Goal: Information Seeking & Learning: Learn about a topic

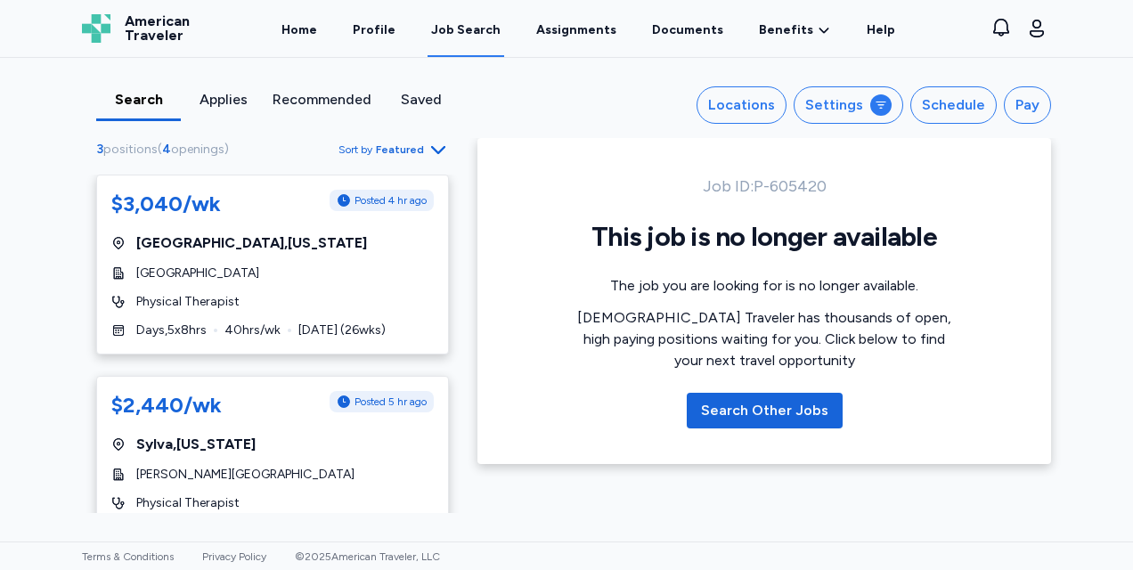
click at [755, 405] on div "Search Other Jobs" at bounding box center [764, 410] width 127 height 21
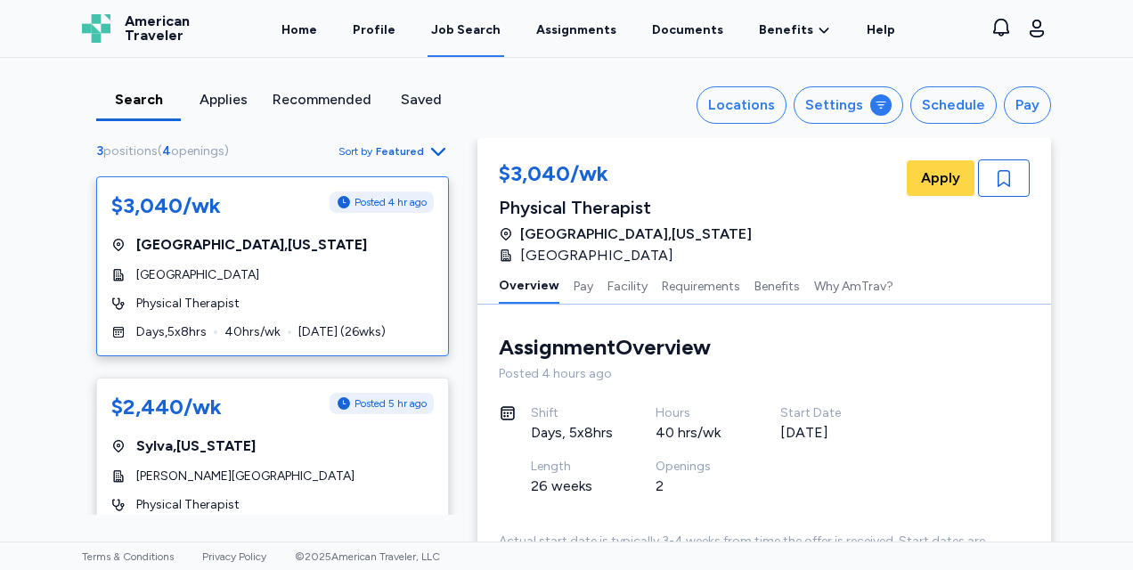
click at [764, 107] on div "Locations" at bounding box center [741, 104] width 67 height 21
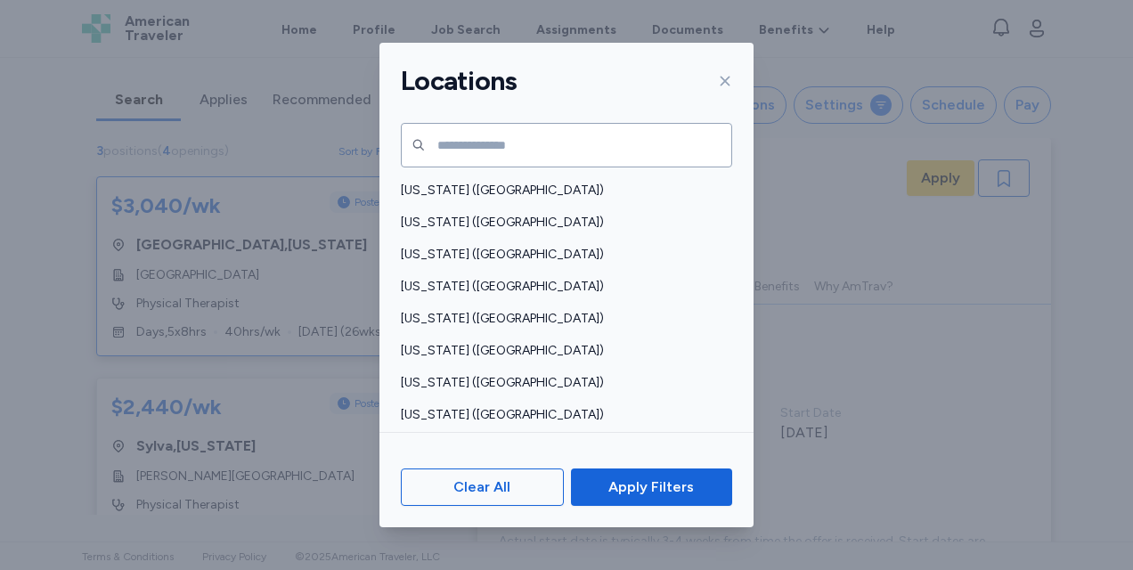
click at [447, 321] on span "[US_STATE] ([GEOGRAPHIC_DATA])" at bounding box center [561, 319] width 321 height 18
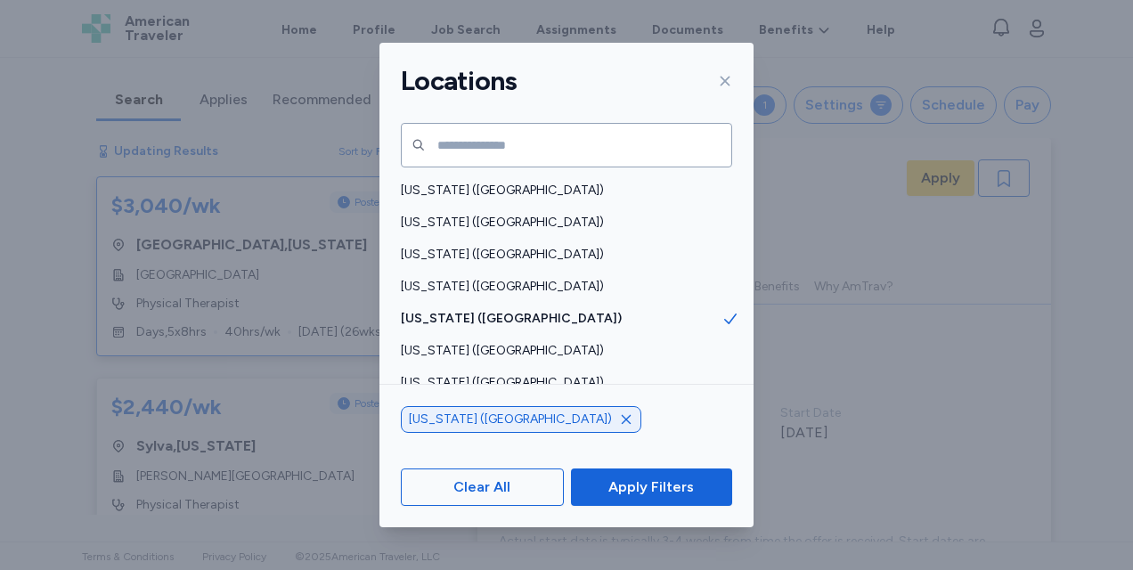
click at [644, 484] on span "Apply Filters" at bounding box center [651, 487] width 86 height 21
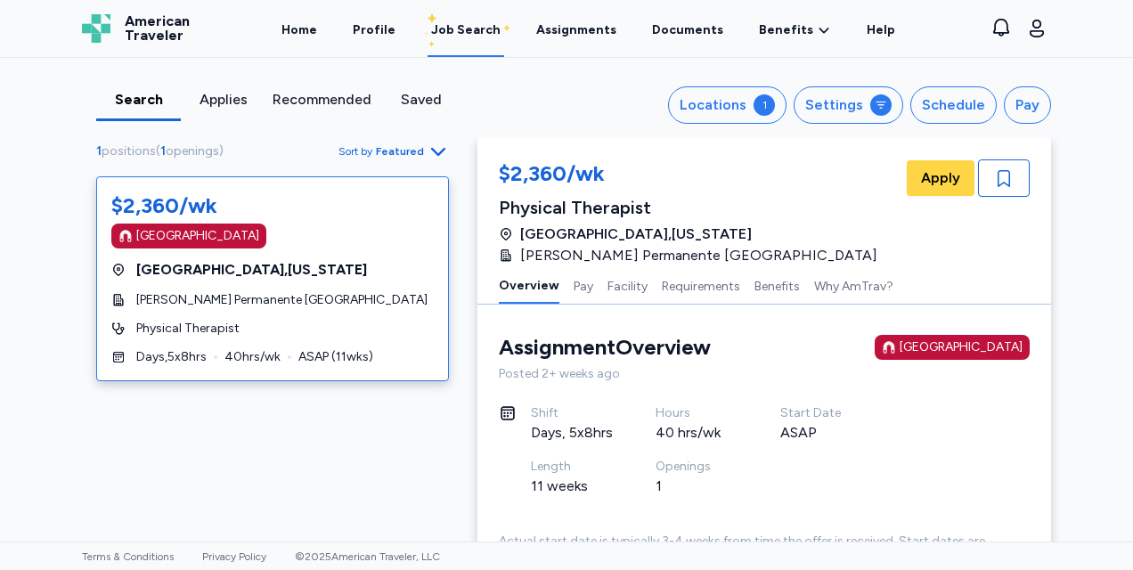
scroll to position [1, 0]
click at [837, 109] on div "Settings" at bounding box center [834, 104] width 58 height 21
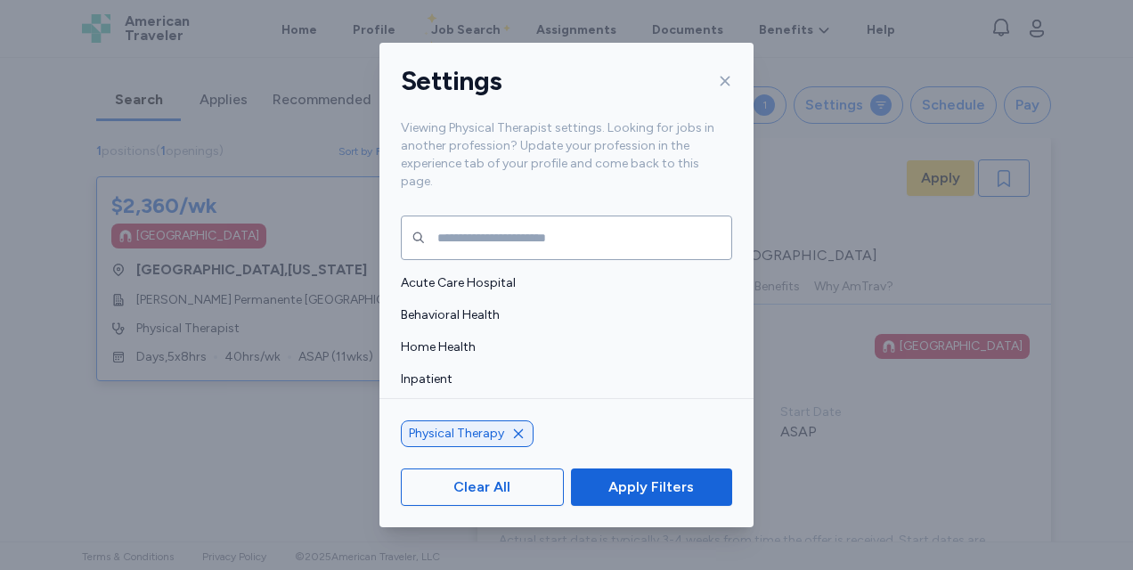
click at [500, 274] on span "Acute Care Hospital" at bounding box center [561, 283] width 321 height 18
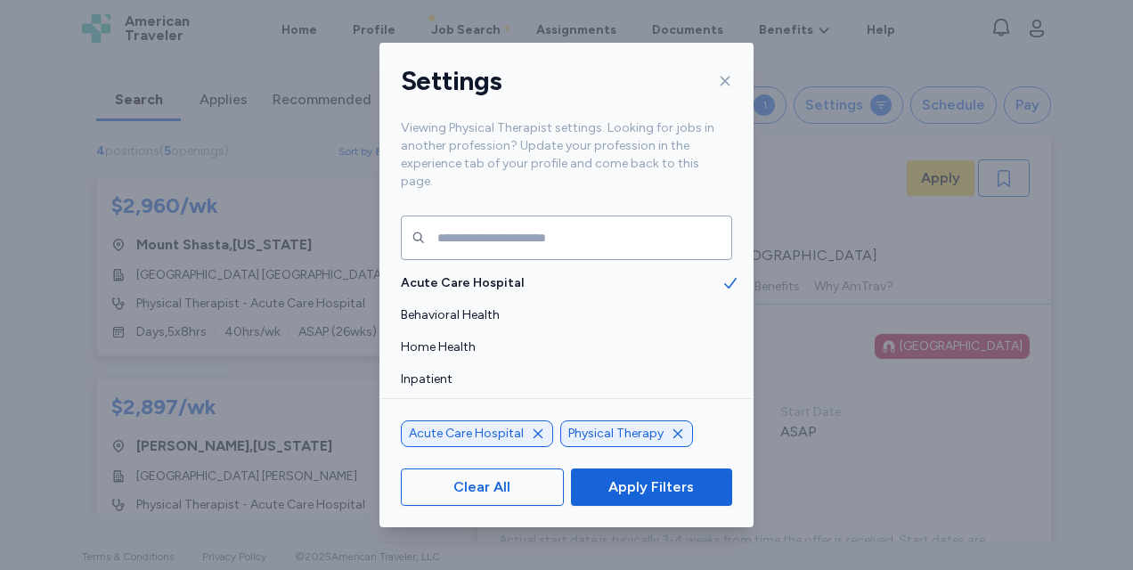
click at [453, 371] on span "Inpatient" at bounding box center [561, 380] width 321 height 18
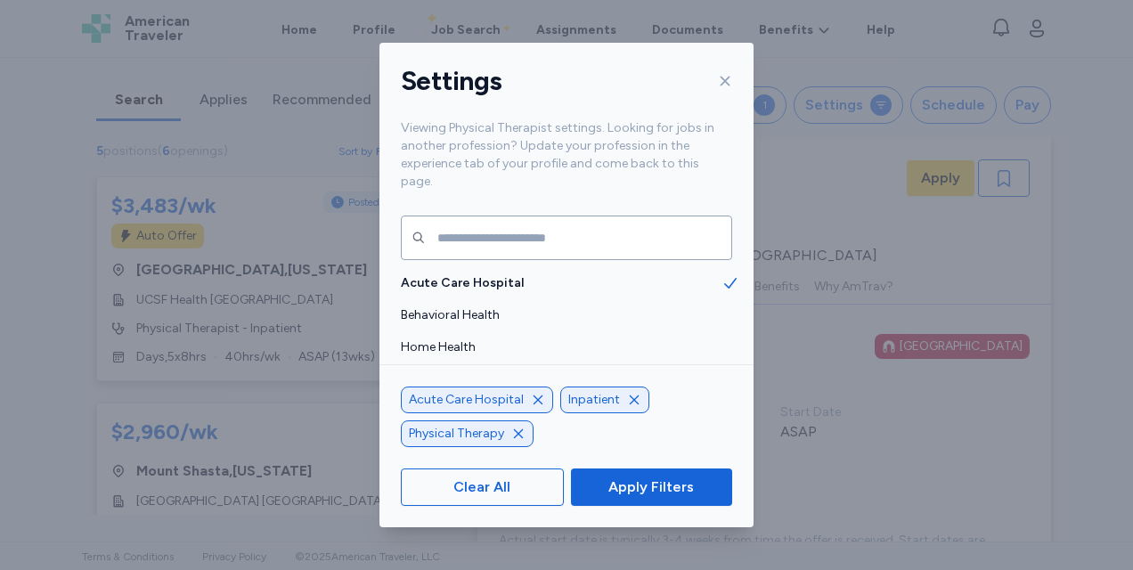
click at [617, 486] on span "Apply Filters" at bounding box center [651, 487] width 86 height 21
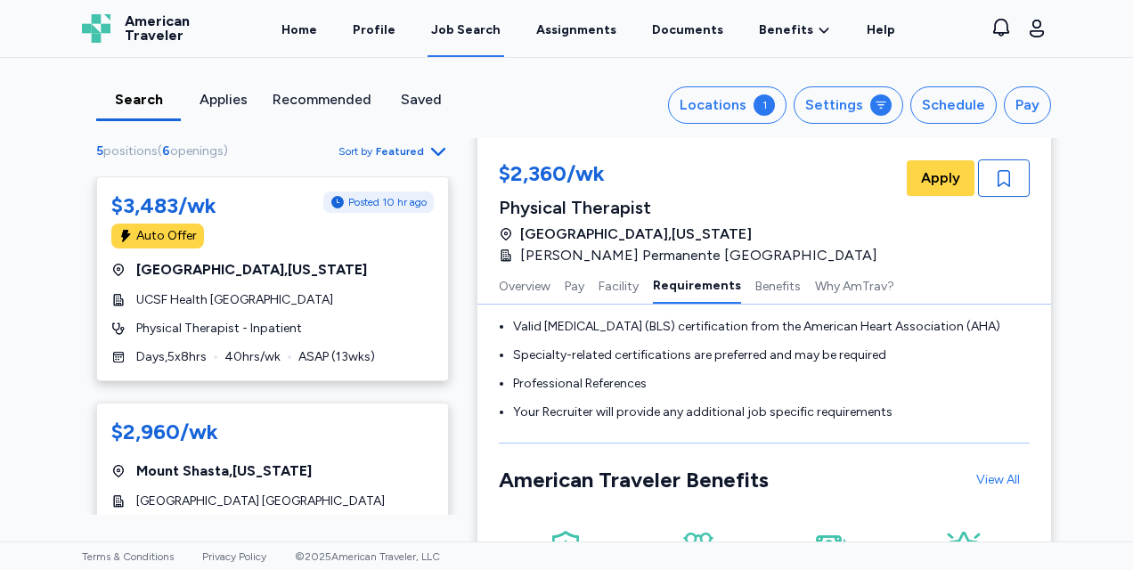
scroll to position [1646, 0]
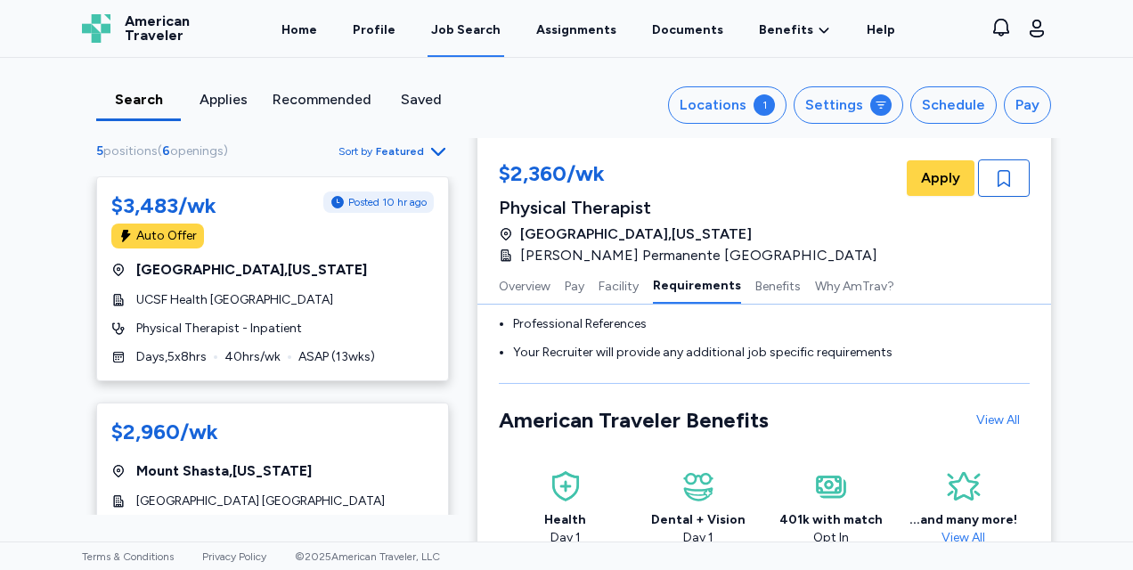
click at [362, 272] on div "[GEOGRAPHIC_DATA] , [US_STATE]" at bounding box center [272, 269] width 323 height 21
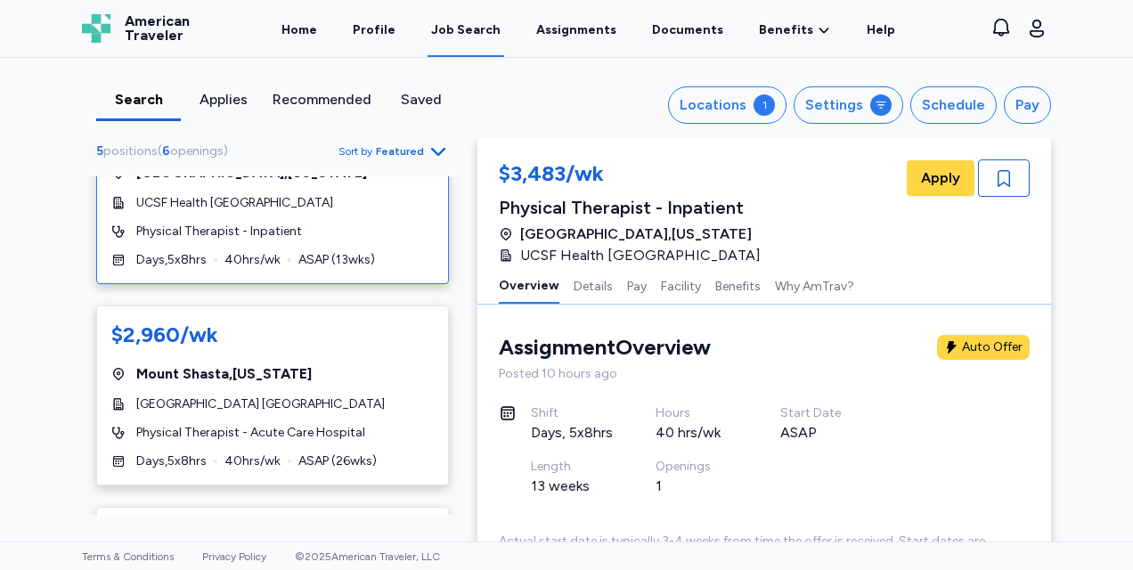
scroll to position [148, 0]
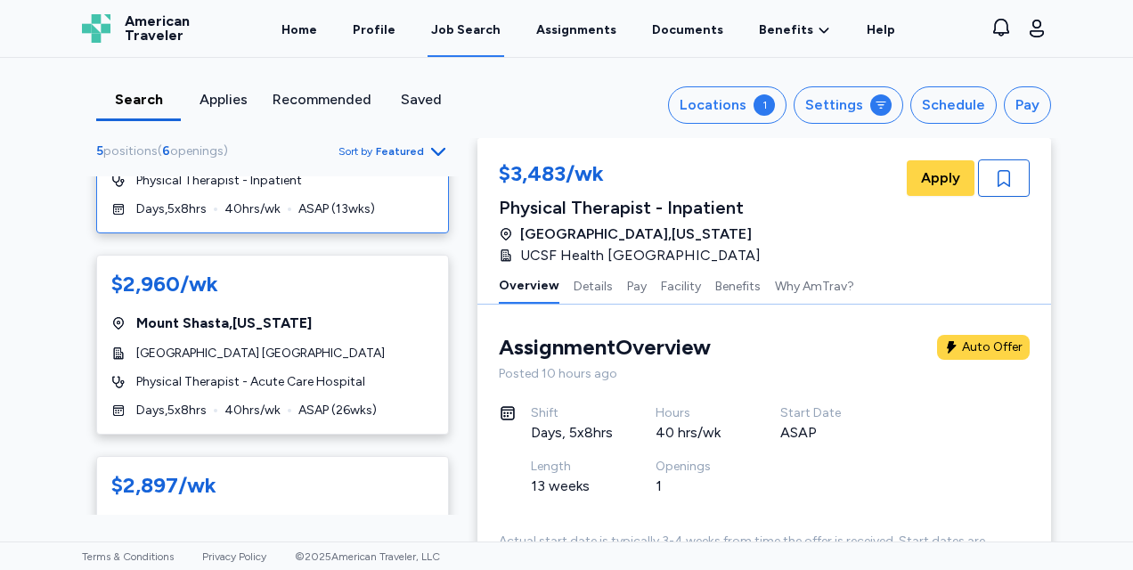
click at [362, 272] on div "$2,960/wk" at bounding box center [272, 284] width 323 height 29
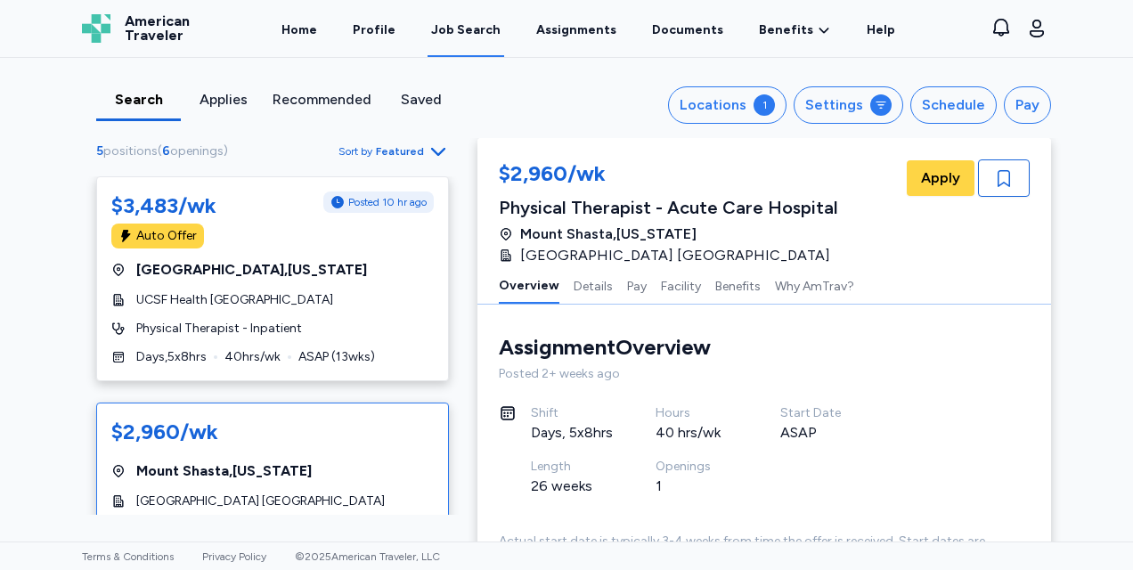
click at [399, 296] on div "UCSF Health [GEOGRAPHIC_DATA]" at bounding box center [272, 300] width 323 height 18
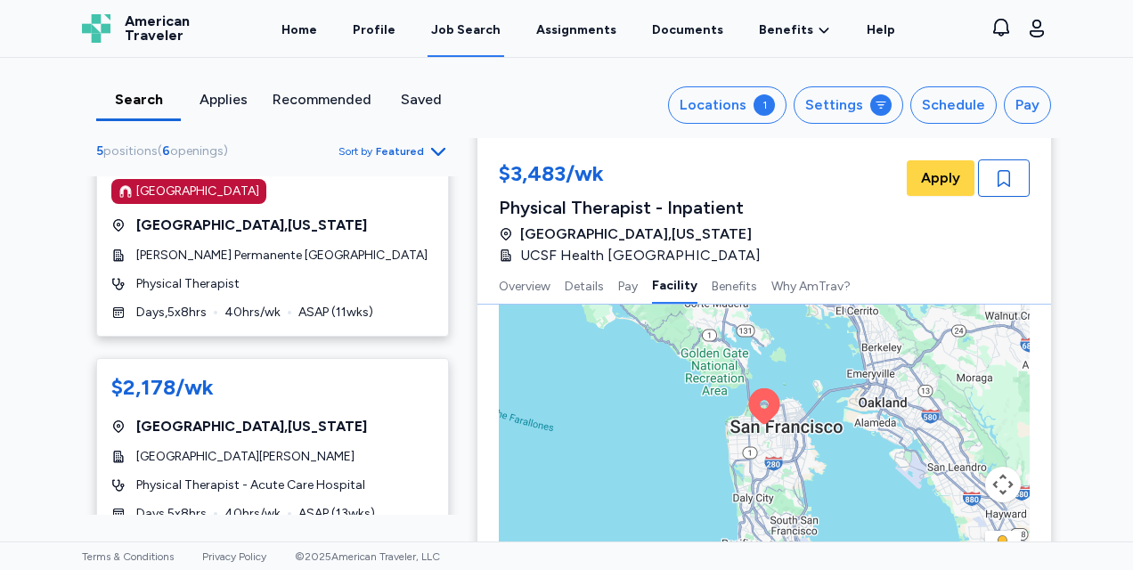
scroll to position [695, 0]
